Goal: Navigation & Orientation: Find specific page/section

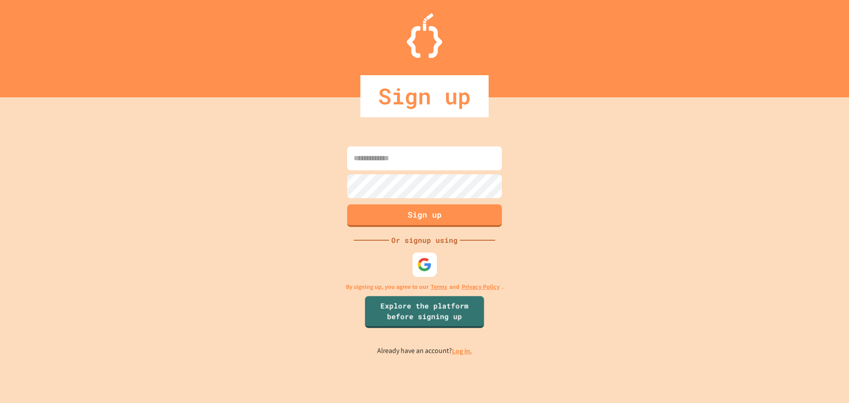
click at [425, 265] on img at bounding box center [425, 264] width 15 height 15
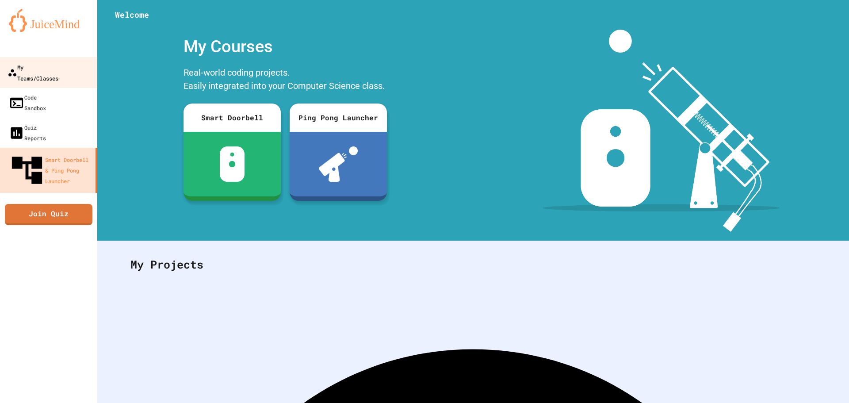
click at [30, 68] on div "My Teams/Classes" at bounding box center [33, 72] width 51 height 22
